Goal: Find specific page/section: Find specific page/section

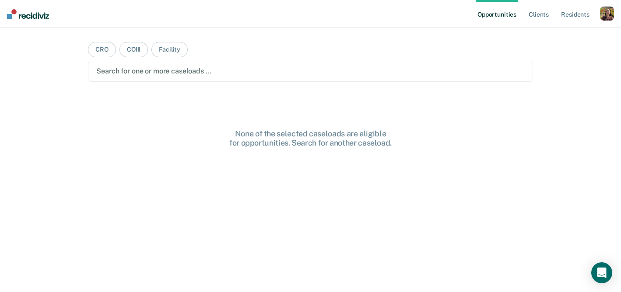
click at [598, 9] on ul "Opportunities Client s Resident s" at bounding box center [537, 14] width 124 height 28
click at [606, 17] on div "button" at bounding box center [607, 14] width 14 height 14
click at [556, 37] on link "Profile" at bounding box center [571, 35] width 70 height 7
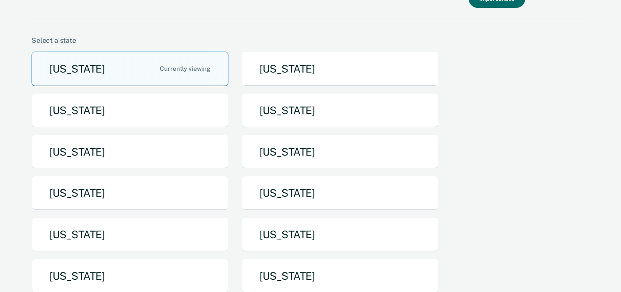
scroll to position [61, 0]
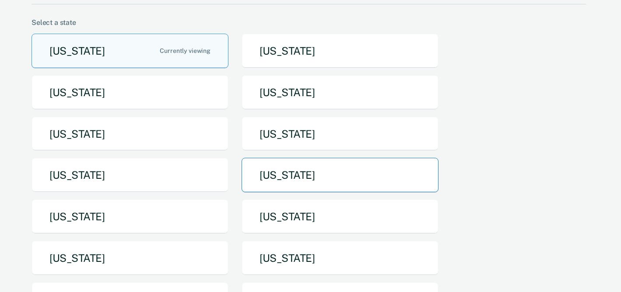
click at [331, 176] on button "[US_STATE]" at bounding box center [339, 175] width 197 height 35
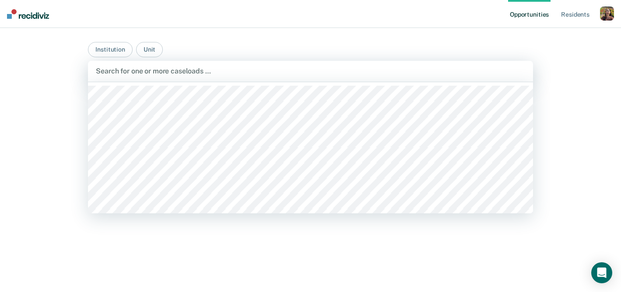
click at [136, 68] on div at bounding box center [310, 71] width 429 height 10
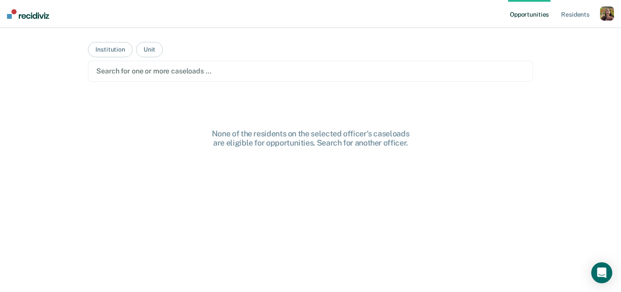
click at [18, 120] on div "Opportunities Resident s Profile How it works Go to System-Level Trends Log Out…" at bounding box center [310, 146] width 621 height 292
click at [153, 52] on button "Unit" at bounding box center [149, 49] width 27 height 15
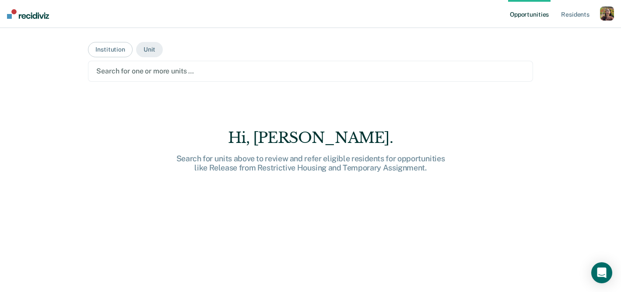
click at [154, 68] on div at bounding box center [310, 71] width 428 height 10
click at [103, 51] on button "Institution" at bounding box center [110, 49] width 44 height 15
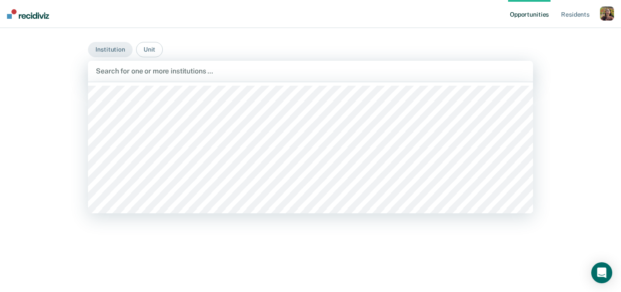
click at [166, 70] on div at bounding box center [310, 71] width 429 height 10
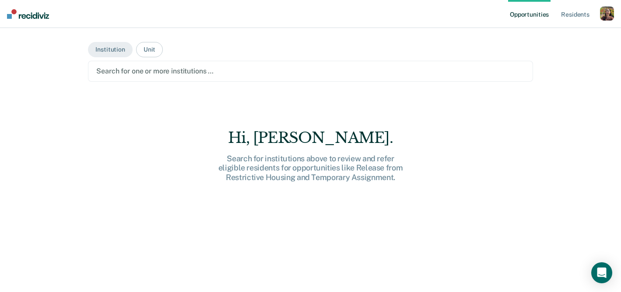
click at [178, 282] on div "Hi, [PERSON_NAME]. Search for institutions above to review and refer eligible r…" at bounding box center [310, 226] width 444 height 194
click at [264, 165] on div "Search for institutions above to review and refer eligible residents for opport…" at bounding box center [311, 168] width 280 height 28
click at [353, 165] on div "Search for institutions above to review and refer eligible residents for opport…" at bounding box center [311, 168] width 280 height 28
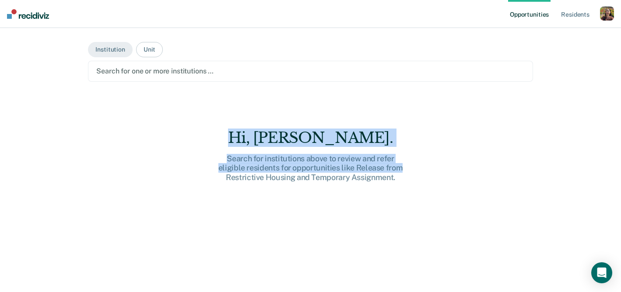
drag, startPoint x: 429, startPoint y: 164, endPoint x: 224, endPoint y: 137, distance: 206.4
click at [224, 137] on div "Hi, [PERSON_NAME]. Search for institutions above to review and refer eligible r…" at bounding box center [311, 155] width 280 height 53
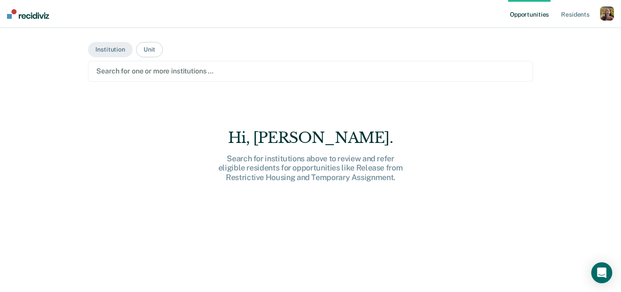
click at [286, 179] on div "Search for institutions above to review and refer eligible residents for opport…" at bounding box center [311, 168] width 280 height 28
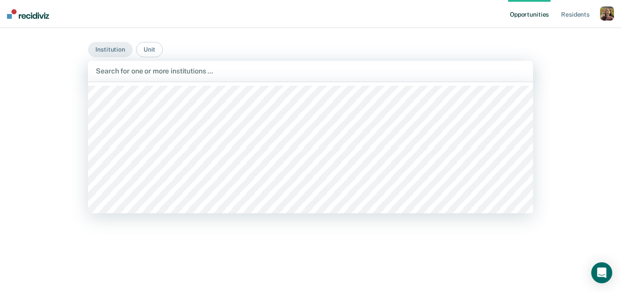
click at [190, 74] on div at bounding box center [310, 71] width 429 height 10
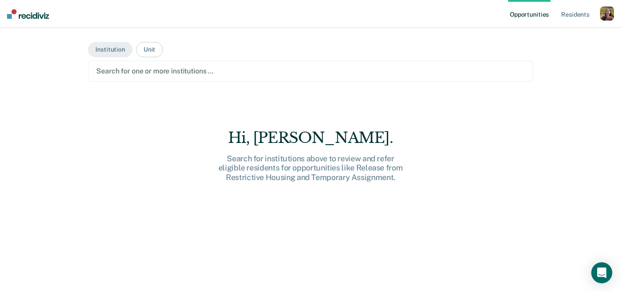
click at [190, 74] on div at bounding box center [310, 71] width 428 height 10
click at [157, 53] on button "Unit" at bounding box center [149, 49] width 27 height 15
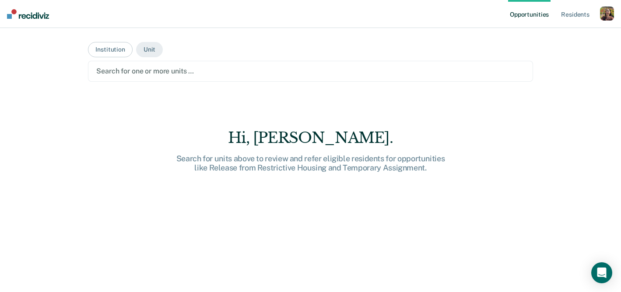
click at [219, 85] on main "Institution Unit Search for one or more units … Hi, Rajan. Search for units abo…" at bounding box center [309, 149] width 465 height 243
click at [217, 67] on div at bounding box center [310, 71] width 428 height 10
click at [217, 77] on div "Search for one or more units …" at bounding box center [310, 71] width 444 height 21
